Goal: Information Seeking & Learning: Learn about a topic

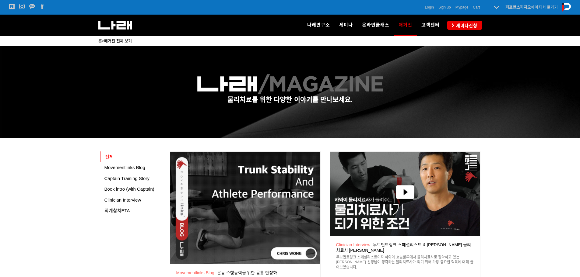
click at [126, 167] on span "Movementlinks Blog" at bounding box center [124, 167] width 41 height 5
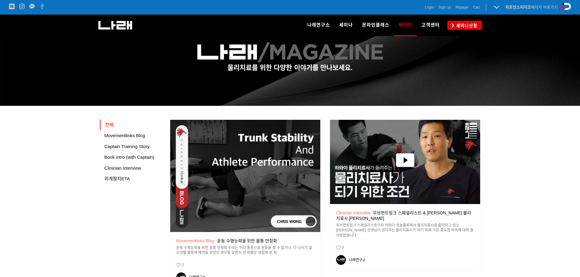
scroll to position [61, 0]
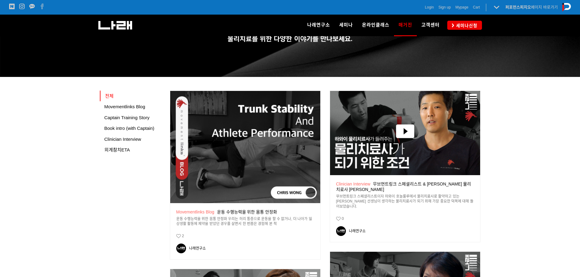
click at [246, 213] on div "공지 Movementlinks Blog 운동 수행능력을 위한 몸통 안정화" at bounding box center [245, 212] width 138 height 5
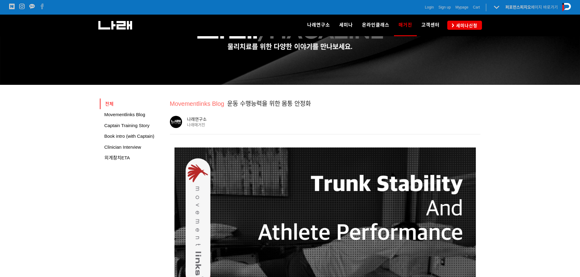
click at [333, 103] on div "Movementlinks Blog 운동 수행능력을 위한 몸통 안정화" at bounding box center [325, 104] width 311 height 10
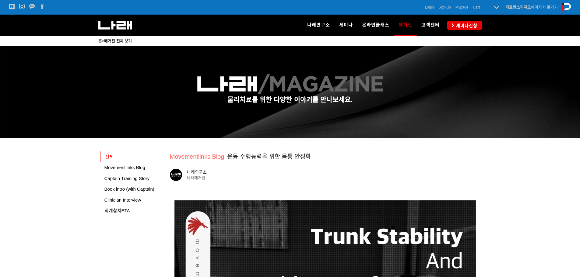
drag, startPoint x: 491, startPoint y: 156, endPoint x: 467, endPoint y: 32, distance: 125.8
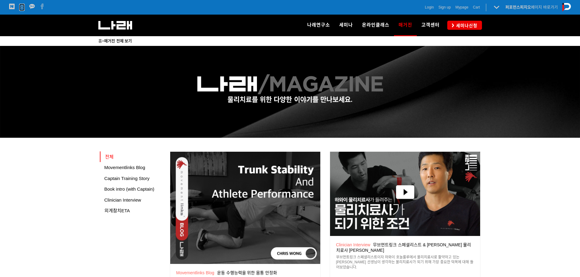
click at [23, 8] on icon at bounding box center [21, 6] width 5 height 5
